Goal: Task Accomplishment & Management: Manage account settings

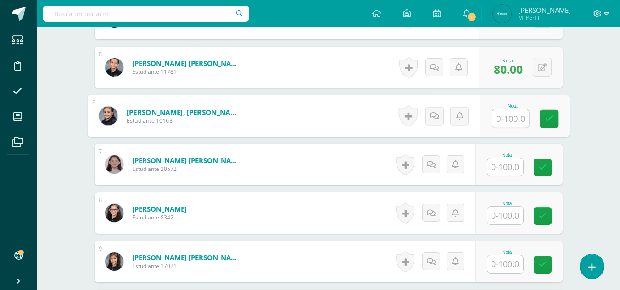
scroll to position [452, 0]
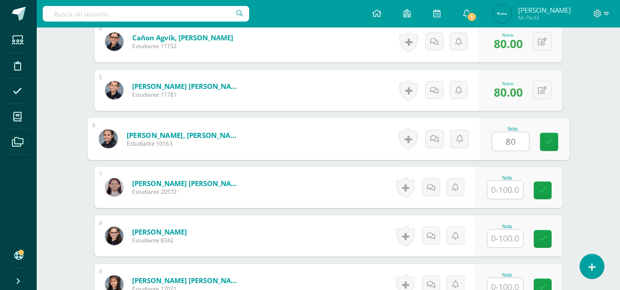
type input "80"
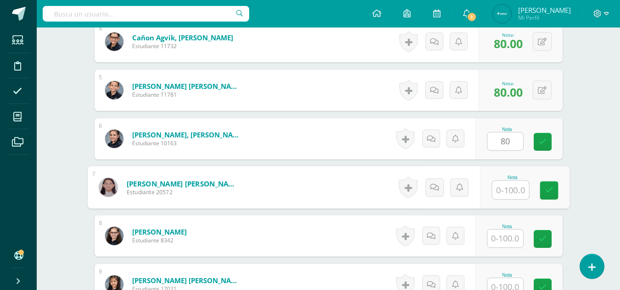
click at [516, 188] on input "text" at bounding box center [510, 190] width 37 height 18
type input "82"
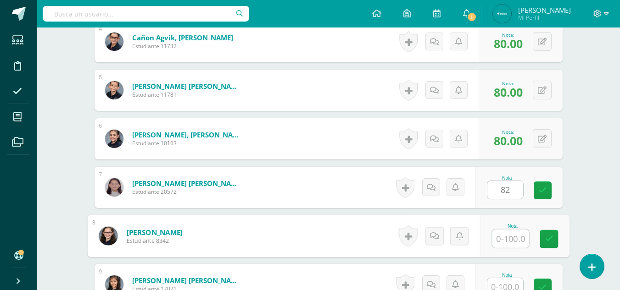
click at [511, 238] on input "text" at bounding box center [510, 239] width 37 height 18
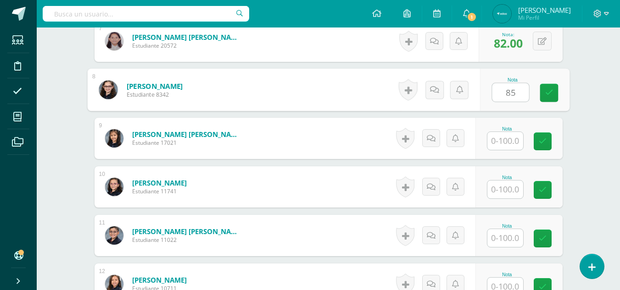
scroll to position [601, 0]
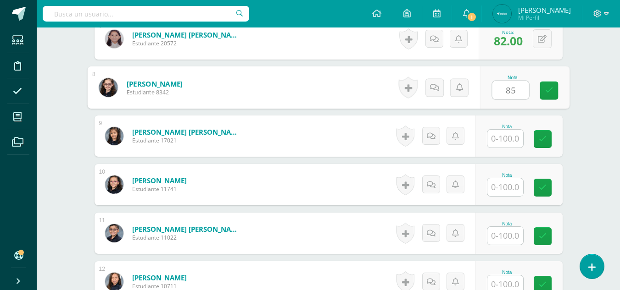
type input "85"
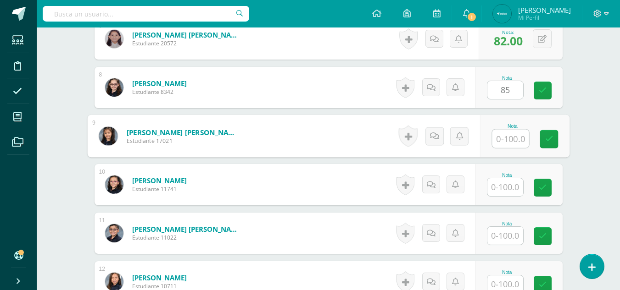
click at [506, 138] on input "text" at bounding box center [510, 139] width 37 height 18
type input "90"
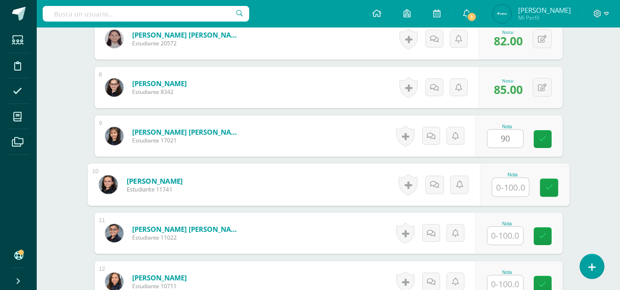
click at [499, 187] on input "text" at bounding box center [510, 187] width 37 height 18
type input "70"
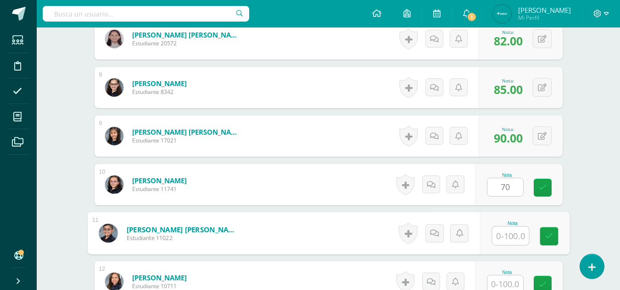
click at [514, 236] on input "text" at bounding box center [510, 236] width 37 height 18
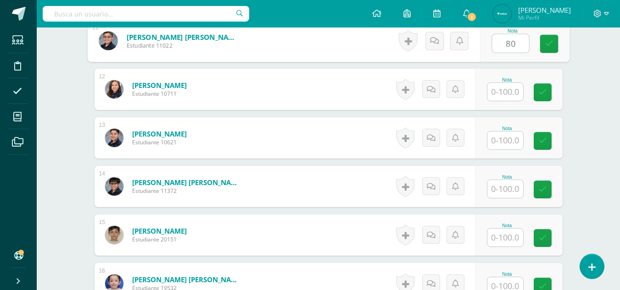
scroll to position [781, 0]
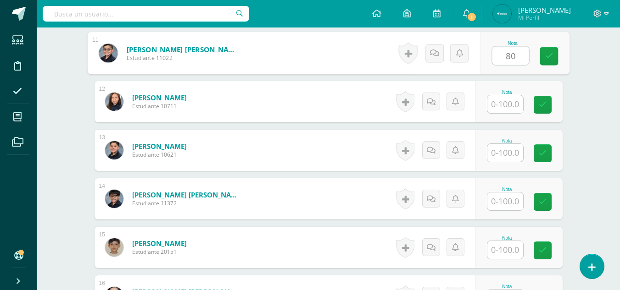
type input "80"
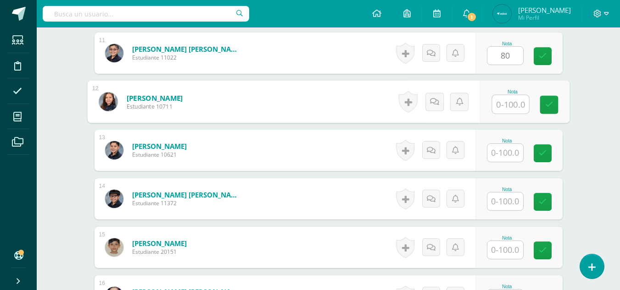
click at [514, 100] on input "text" at bounding box center [510, 104] width 37 height 18
type input "100"
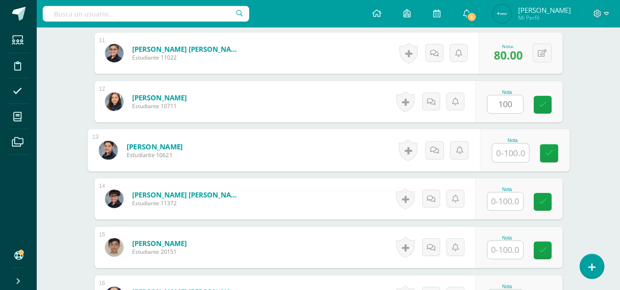
click at [498, 153] on input "text" at bounding box center [510, 153] width 37 height 18
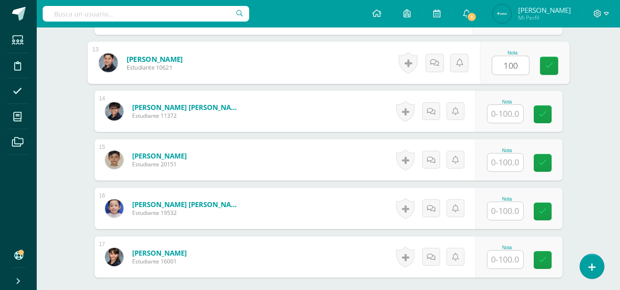
scroll to position [867, 0]
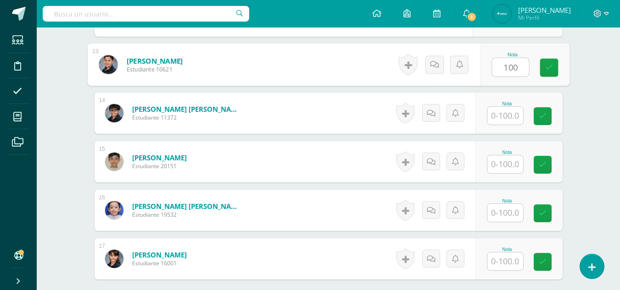
type input "100"
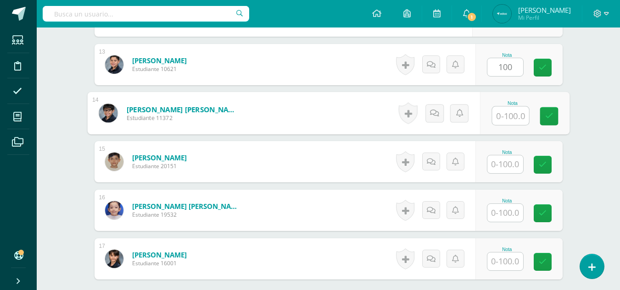
click at [515, 118] on input "text" at bounding box center [510, 116] width 37 height 18
type input "80"
click at [511, 163] on input "text" at bounding box center [505, 164] width 36 height 18
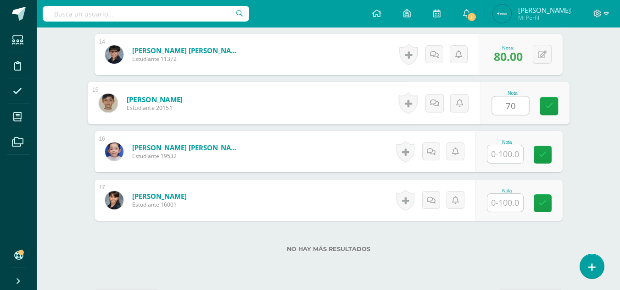
scroll to position [961, 0]
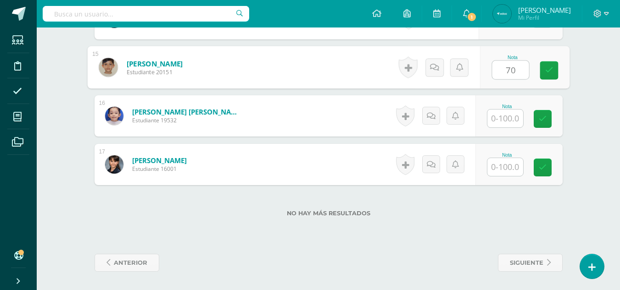
type input "70"
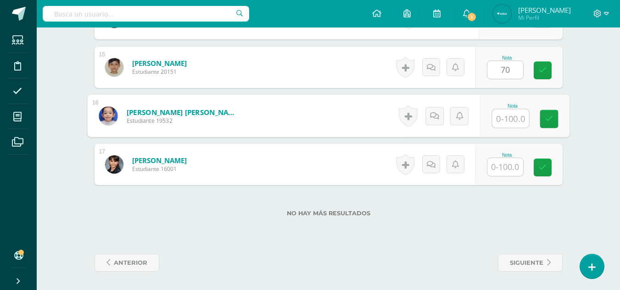
click at [512, 119] on input "text" at bounding box center [510, 119] width 37 height 18
type input "90"
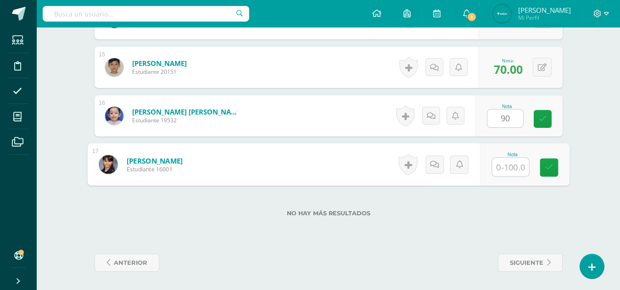
click at [511, 166] on input "text" at bounding box center [510, 167] width 37 height 18
type input "80"
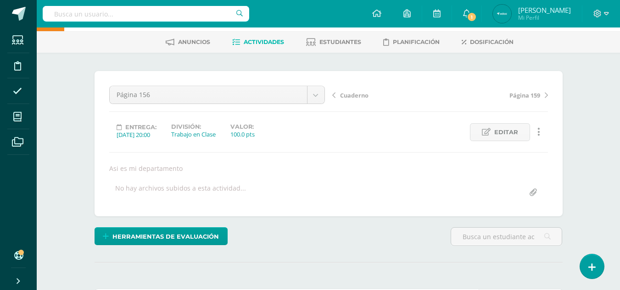
scroll to position [0, 0]
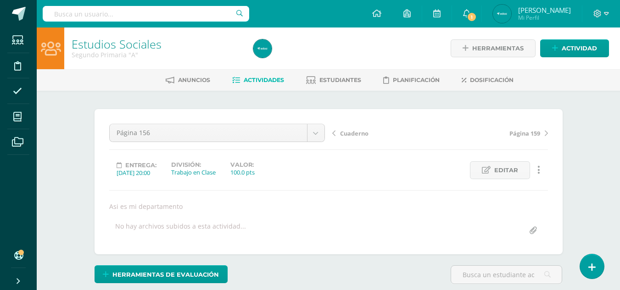
click at [253, 78] on span "Actividades" at bounding box center [264, 80] width 40 height 7
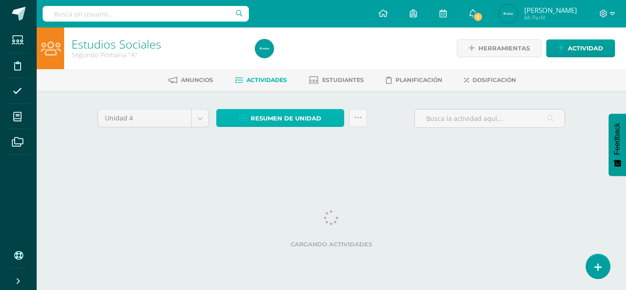
click at [250, 121] on link "Resumen de unidad" at bounding box center [280, 118] width 128 height 18
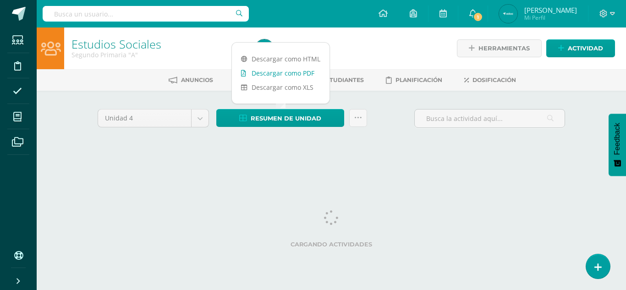
click at [274, 72] on link "Descargar como PDF" at bounding box center [281, 73] width 98 height 14
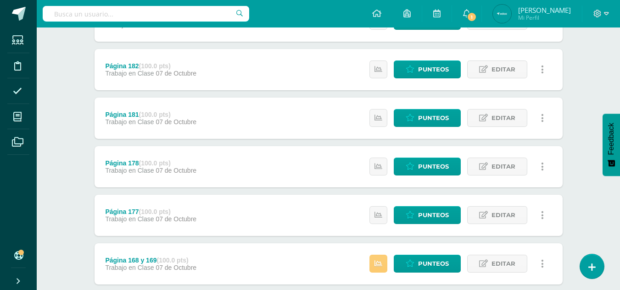
scroll to position [146, 0]
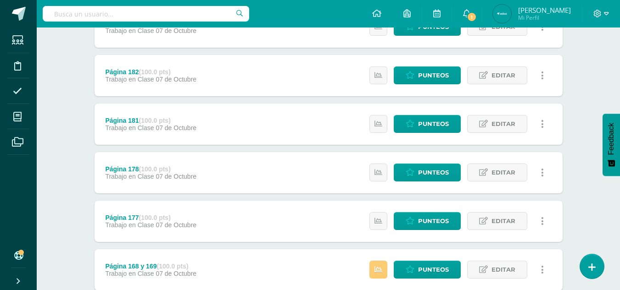
click at [604, 166] on button "Feedback" at bounding box center [610, 145] width 17 height 62
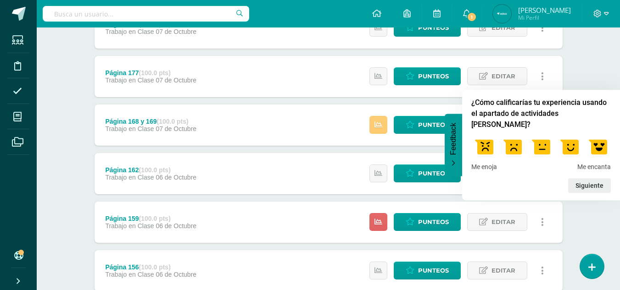
scroll to position [260, 0]
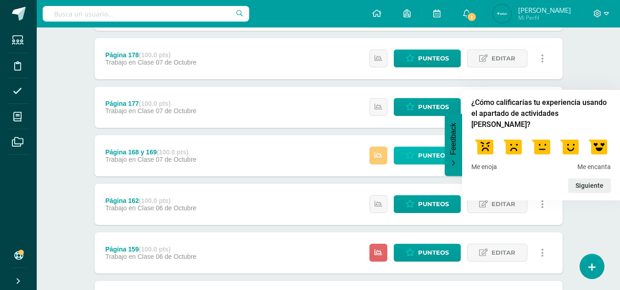
click at [411, 158] on icon at bounding box center [409, 156] width 9 height 8
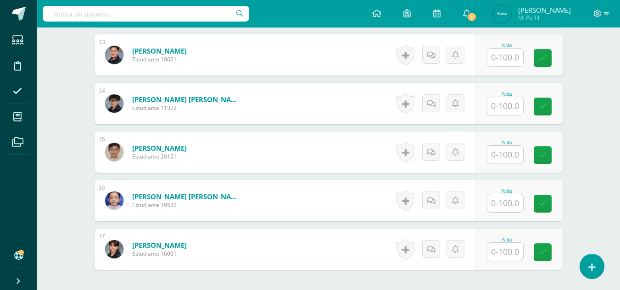
scroll to position [878, 0]
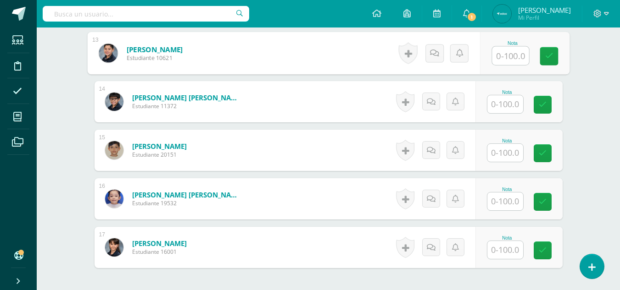
click at [504, 57] on input "text" at bounding box center [510, 56] width 37 height 18
type input "80"
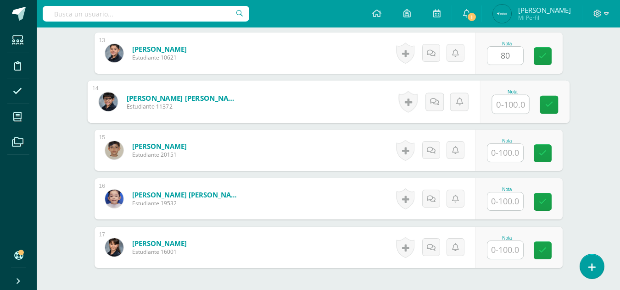
click at [508, 111] on input "text" at bounding box center [510, 104] width 37 height 18
type input "90"
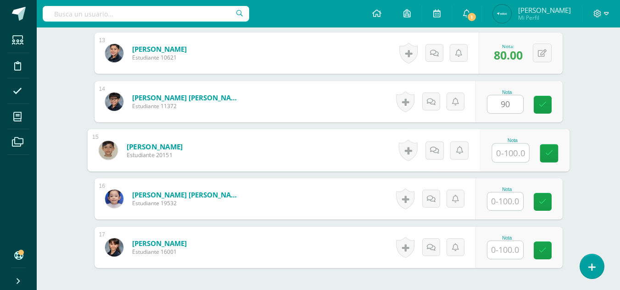
click at [506, 151] on input "text" at bounding box center [510, 153] width 37 height 18
type input "92"
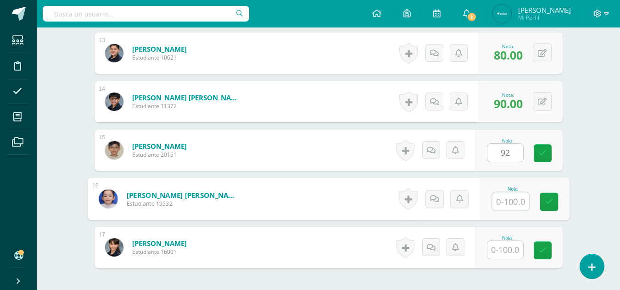
click at [509, 202] on input "text" at bounding box center [510, 202] width 37 height 18
type input "95"
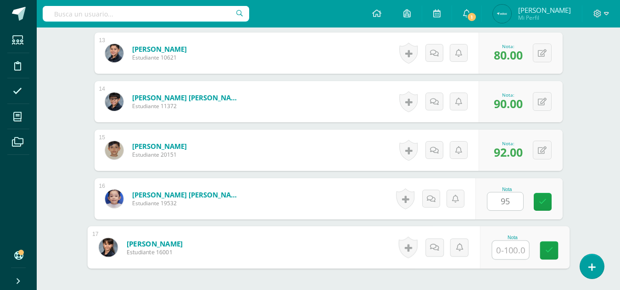
click at [506, 252] on input "text" at bounding box center [510, 250] width 37 height 18
type input "98"
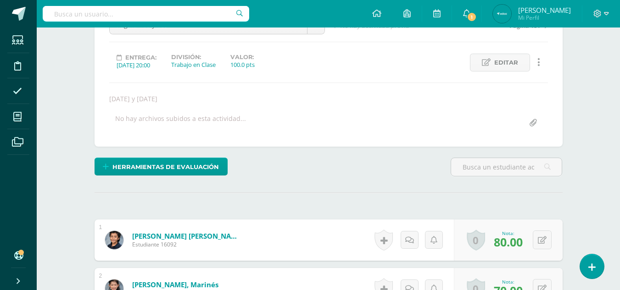
scroll to position [0, 0]
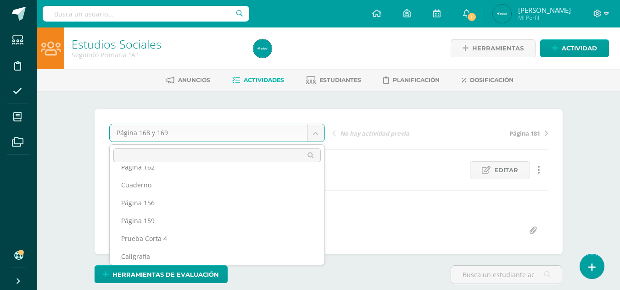
scroll to position [121, 0]
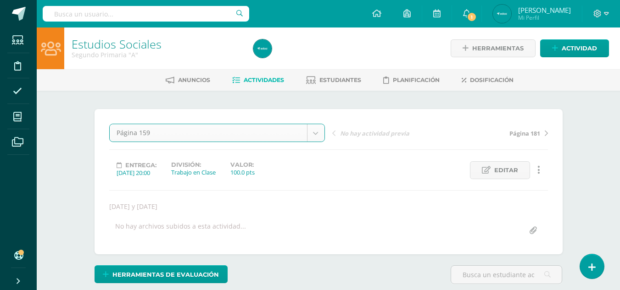
select select "/dashboard/teacher/grade-activity/237650/"
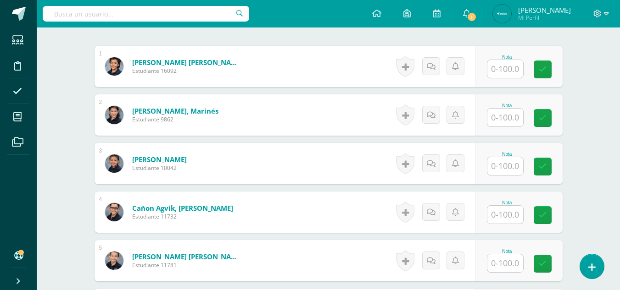
scroll to position [298, 0]
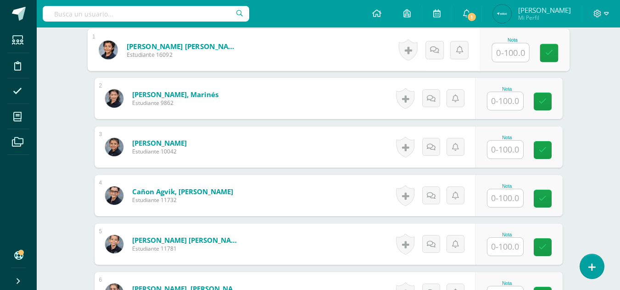
click at [511, 55] on input "text" at bounding box center [510, 53] width 37 height 18
type input "100"
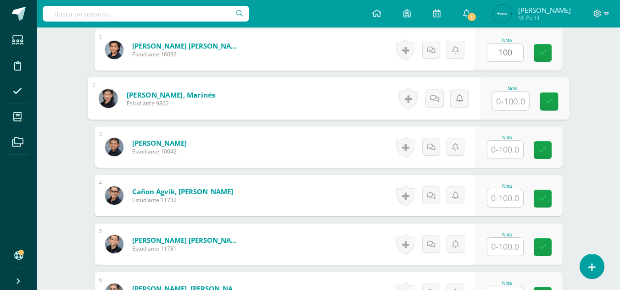
click at [502, 92] on input "text" at bounding box center [510, 101] width 37 height 18
type input "95"
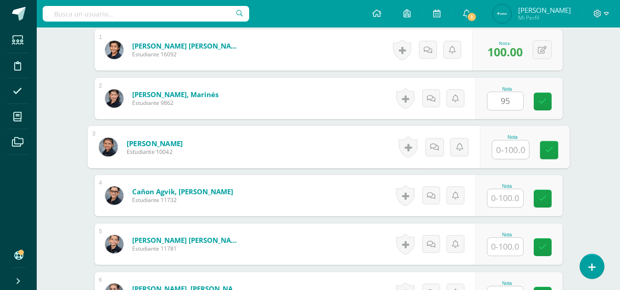
click at [499, 150] on input "text" at bounding box center [510, 150] width 37 height 18
type input "90"
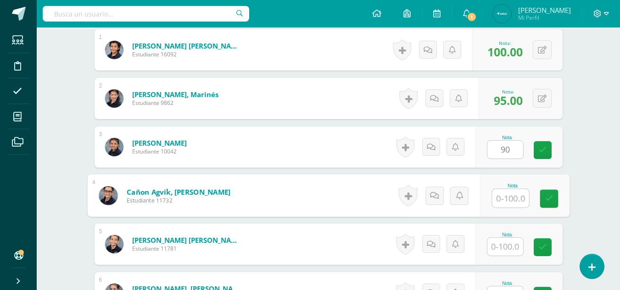
click at [512, 194] on input "text" at bounding box center [510, 198] width 37 height 18
type input "95"
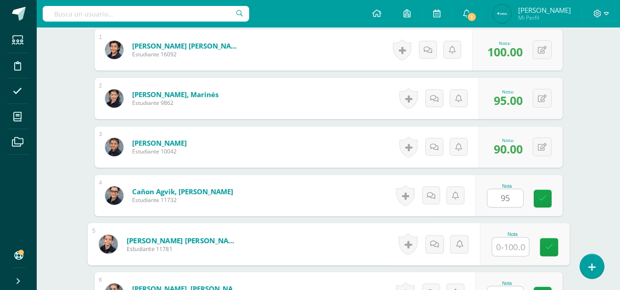
click at [508, 242] on input "text" at bounding box center [510, 247] width 37 height 18
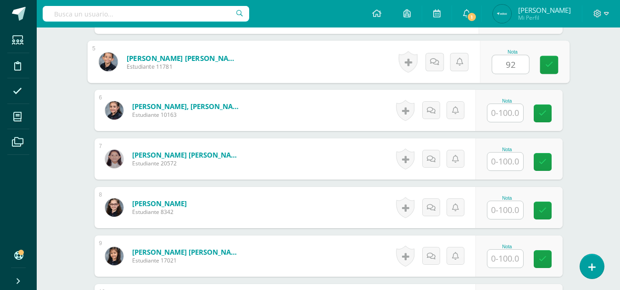
scroll to position [460, 0]
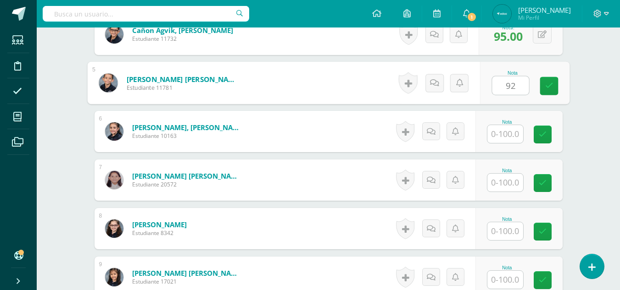
type input "92"
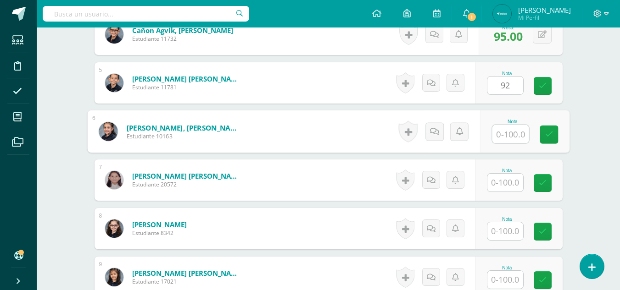
click at [510, 141] on input "text" at bounding box center [510, 134] width 37 height 18
type input "93"
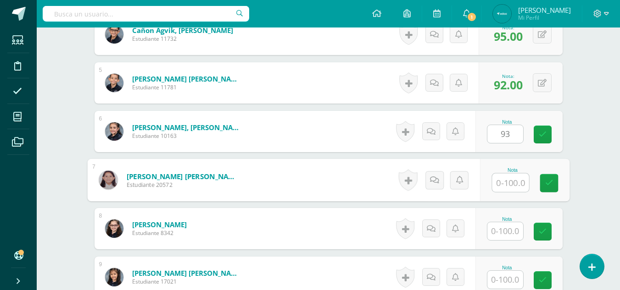
click at [504, 188] on input "text" at bounding box center [510, 183] width 37 height 18
type input "96"
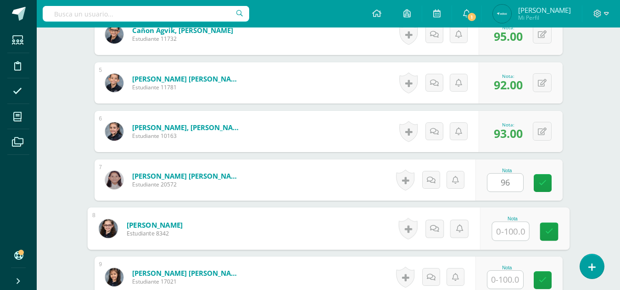
click at [509, 235] on input "text" at bounding box center [510, 231] width 37 height 18
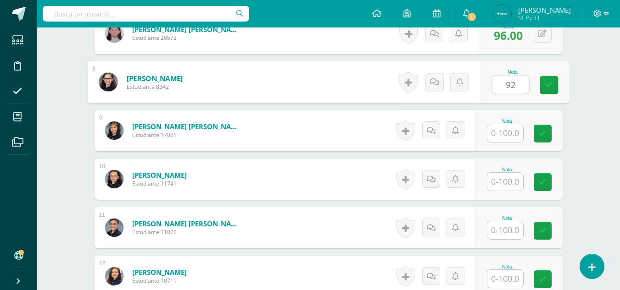
scroll to position [592, 0]
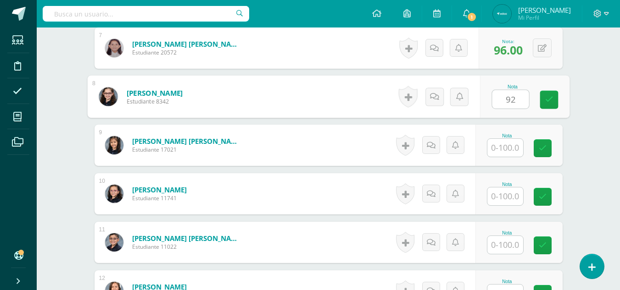
type input "92"
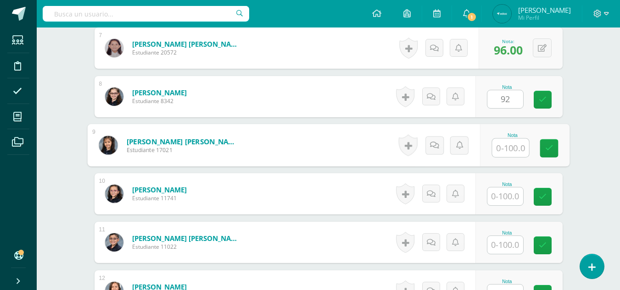
click at [502, 147] on input "text" at bounding box center [510, 148] width 37 height 18
type input "98"
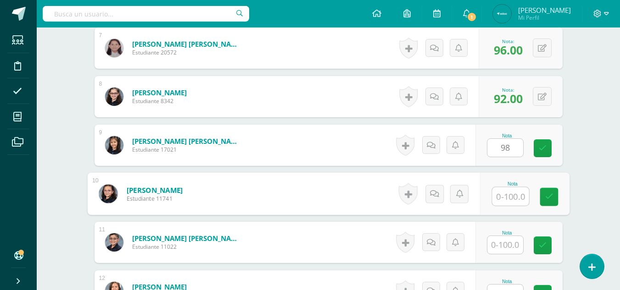
click at [504, 196] on input "text" at bounding box center [510, 197] width 37 height 18
type input "95"
click at [505, 245] on input "text" at bounding box center [505, 245] width 36 height 18
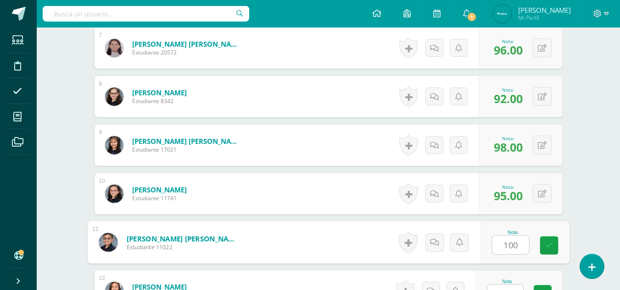
type input "100"
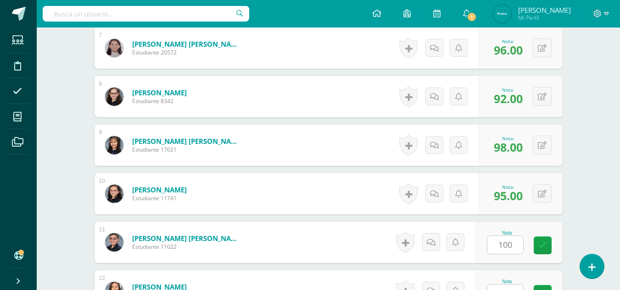
click at [602, 191] on div "Estudios Sociales Segundo Primaria "A" Herramientas Detalle de asistencias Acti…" at bounding box center [328, 48] width 583 height 1224
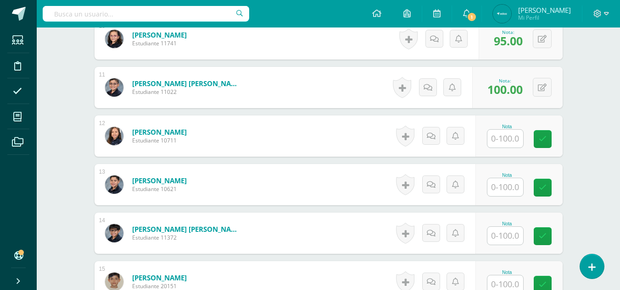
scroll to position [809, 0]
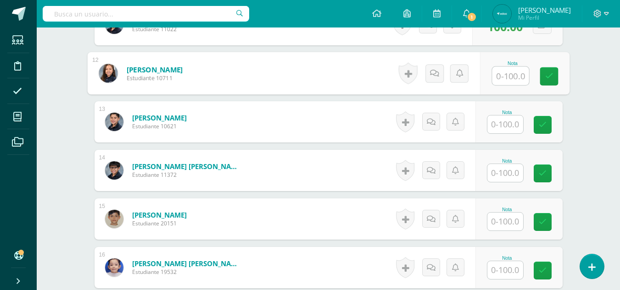
click at [502, 76] on input "text" at bounding box center [510, 76] width 37 height 18
type input "100"
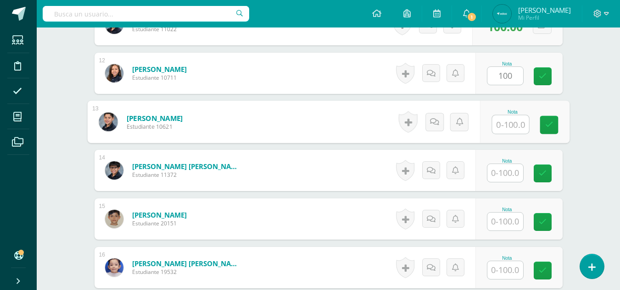
click at [501, 121] on input "text" at bounding box center [510, 125] width 37 height 18
type input "90"
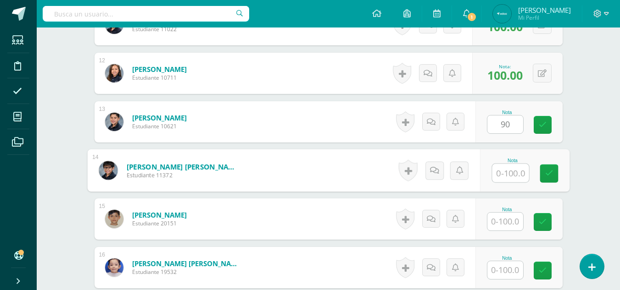
click at [509, 172] on input "text" at bounding box center [510, 173] width 37 height 18
type input "90"
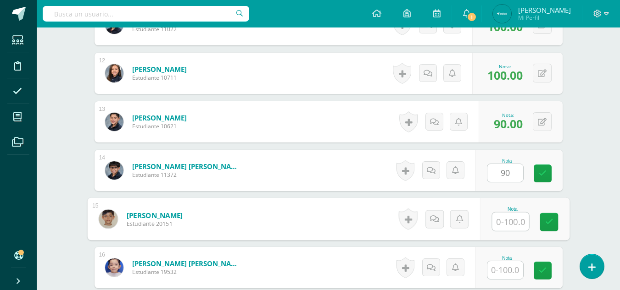
click at [506, 222] on input "text" at bounding box center [510, 222] width 37 height 18
type input "95"
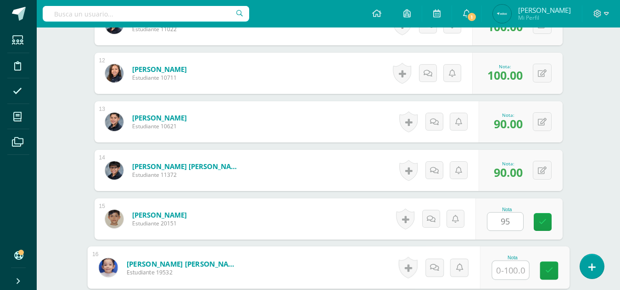
click at [491, 272] on div "Nota" at bounding box center [523, 268] width 89 height 43
type input "95"
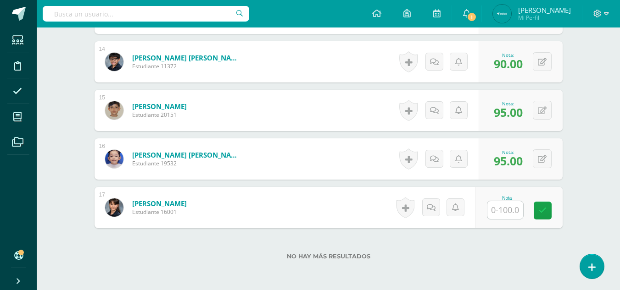
scroll to position [961, 0]
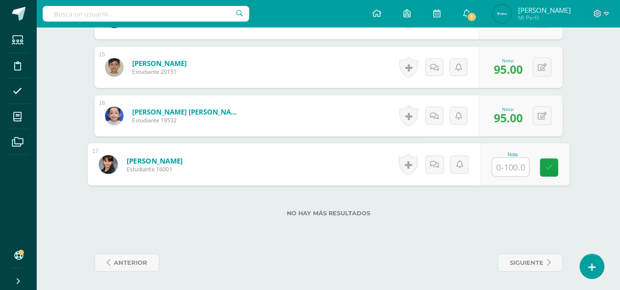
click at [500, 164] on input "text" at bounding box center [510, 167] width 37 height 18
type input "95"
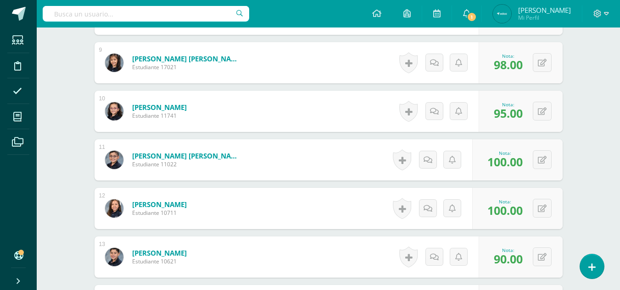
scroll to position [0, 0]
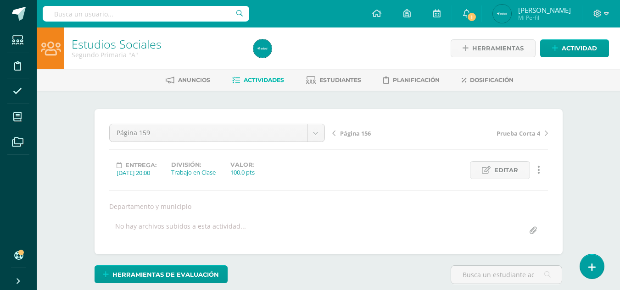
click at [236, 77] on icon at bounding box center [236, 81] width 8 height 8
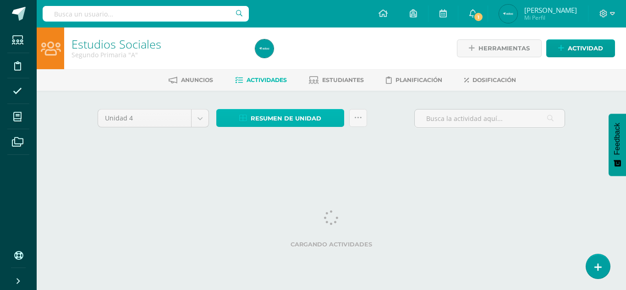
click at [323, 114] on link "Resumen de unidad" at bounding box center [280, 118] width 128 height 18
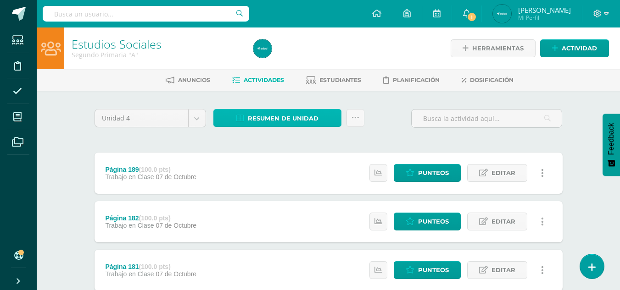
click at [299, 116] on span "Resumen de unidad" at bounding box center [283, 118] width 71 height 17
click at [297, 122] on span "Resumen de unidad" at bounding box center [283, 118] width 71 height 17
click at [214, 131] on div "Resumen de unidad Subir actividades en masa Enviar punteos a revision Historial…" at bounding box center [289, 122] width 158 height 26
click at [230, 121] on link "Resumen de unidad" at bounding box center [277, 118] width 128 height 18
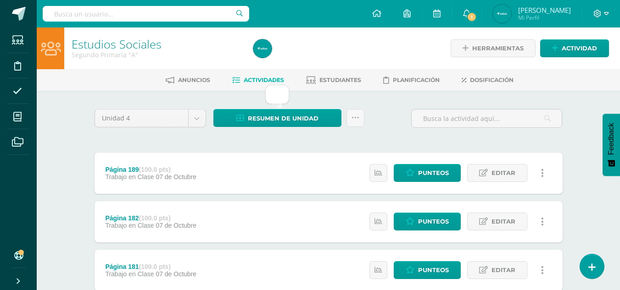
click at [278, 95] on div at bounding box center [277, 94] width 24 height 19
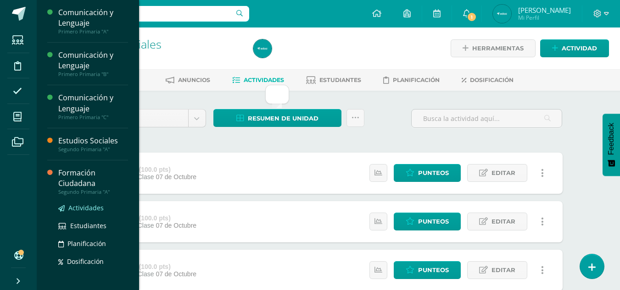
click at [72, 208] on span "Actividades" at bounding box center [85, 208] width 35 height 9
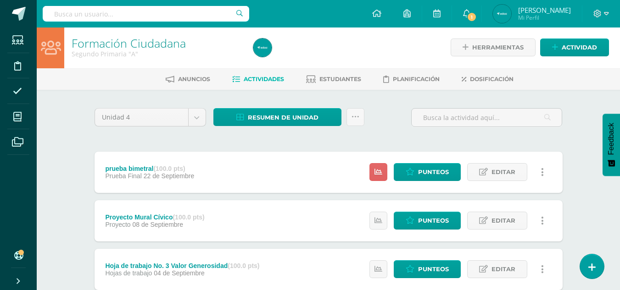
scroll to position [2, 0]
